Goal: Information Seeking & Learning: Check status

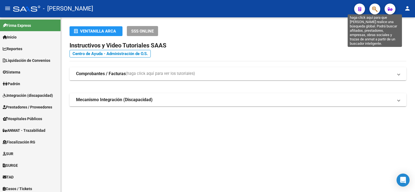
click at [374, 8] on icon "button" at bounding box center [374, 9] width 5 height 6
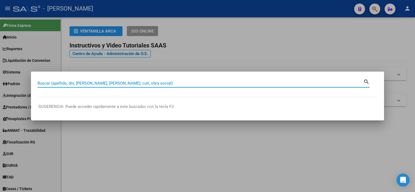
paste input "44885279"
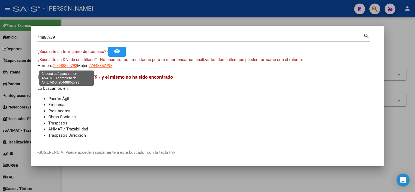
click at [61, 65] on span "20448852793" at bounding box center [65, 65] width 24 height 5
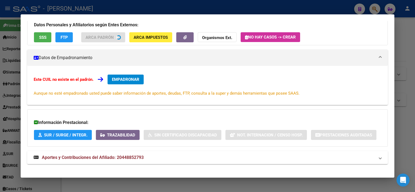
scroll to position [51, 0]
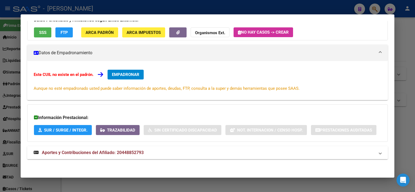
click at [187, 154] on mat-panel-title "Aportes y Contribuciones del Afiliado: 20448852793" at bounding box center [204, 153] width 341 height 7
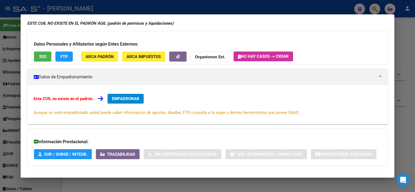
scroll to position [0, 0]
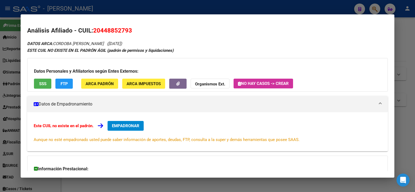
click at [414, 80] on div at bounding box center [207, 96] width 415 height 192
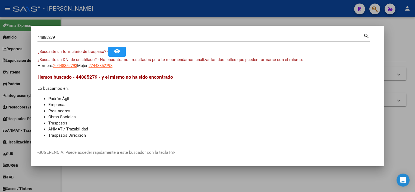
click at [187, 40] on div "44885279 Buscar (apellido, dni, [PERSON_NAME], [PERSON_NAME], cuit, obra social)" at bounding box center [200, 37] width 326 height 8
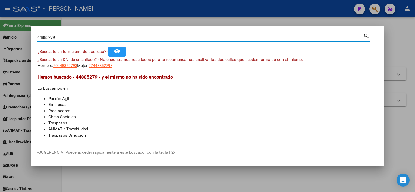
click at [188, 38] on input "44885279" at bounding box center [200, 37] width 326 height 5
paste input "0"
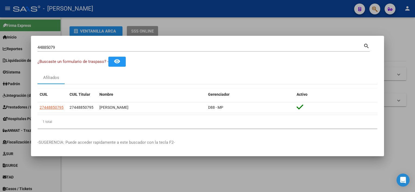
drag, startPoint x: 264, startPoint y: 104, endPoint x: 35, endPoint y: 107, distance: 228.5
click at [35, 107] on mat-dialog-content "44885079 Buscar (apellido, dni, cuil, nro traspaso, cuit, obra social) search ¿…" at bounding box center [207, 87] width 353 height 91
copy datatable-body-row "27448850795 27448850795 [PERSON_NAME] D88 - MP"
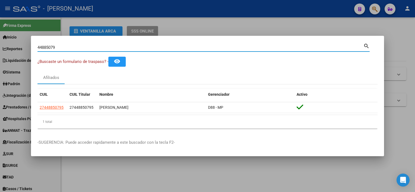
click at [153, 49] on input "44885079" at bounding box center [200, 47] width 326 height 5
paste input "36358614"
click at [160, 46] on input "36358614" at bounding box center [200, 47] width 326 height 5
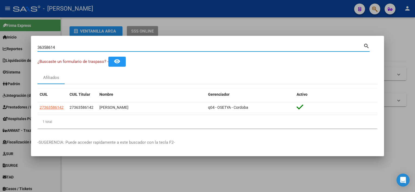
paste input "3594531"
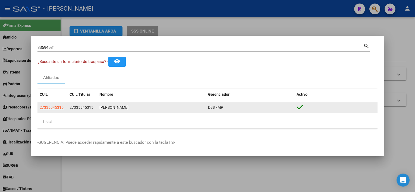
drag, startPoint x: 228, startPoint y: 108, endPoint x: 39, endPoint y: 107, distance: 189.7
click at [39, 107] on div "27335945315 27335945315 [PERSON_NAME] D88 - MP" at bounding box center [207, 107] width 340 height 11
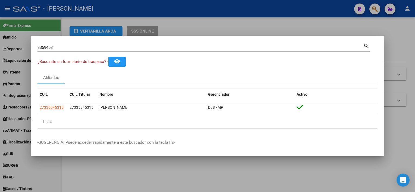
copy div "27335945315 27335945315 [PERSON_NAME] D88 - MP"
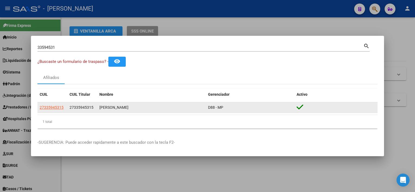
copy div "27335945315 27335945315 [PERSON_NAME] D88 - MP"
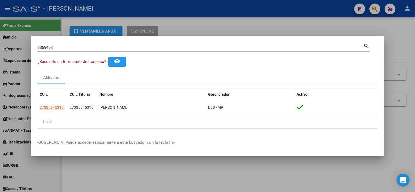
click at [170, 48] on input "33594531" at bounding box center [200, 47] width 326 height 5
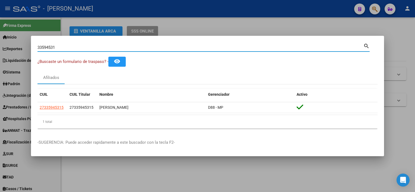
click at [170, 48] on input "33594531" at bounding box center [200, 47] width 326 height 5
paste input "57216637"
type input "57216637"
